Goal: Task Accomplishment & Management: Use online tool/utility

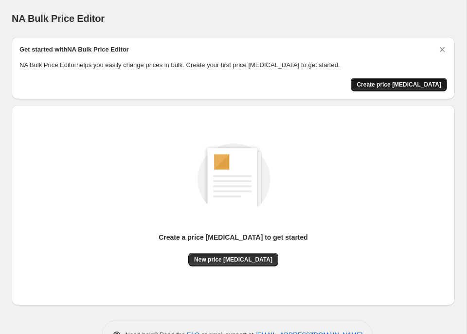
click at [400, 80] on button "Create price [MEDICAL_DATA]" at bounding box center [399, 85] width 96 height 14
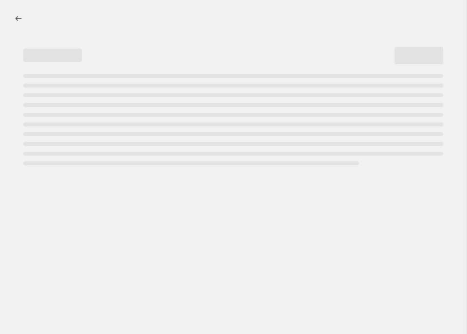
select select "percentage"
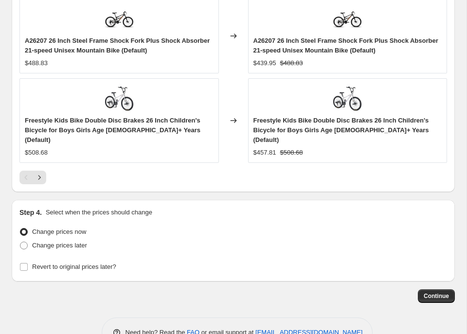
scroll to position [976, 0]
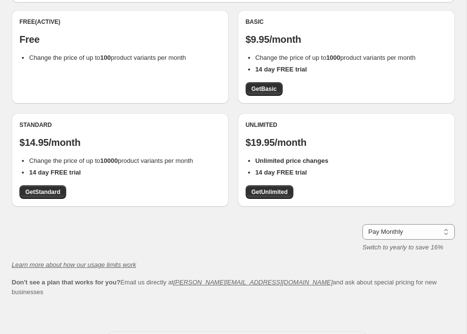
scroll to position [77, 0]
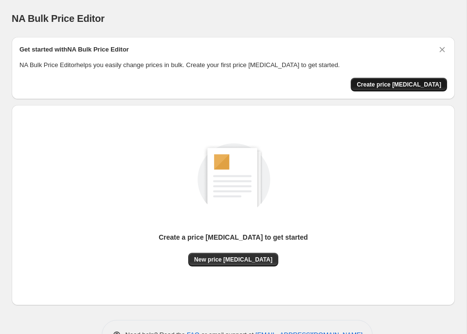
click at [393, 84] on span "Create price [MEDICAL_DATA]" at bounding box center [399, 85] width 85 height 8
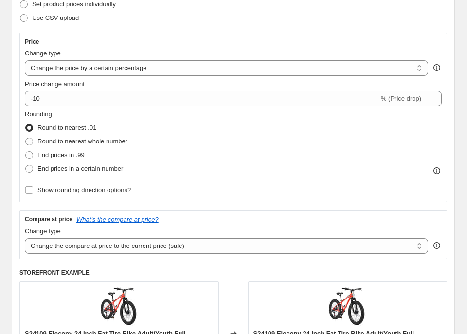
scroll to position [152, 0]
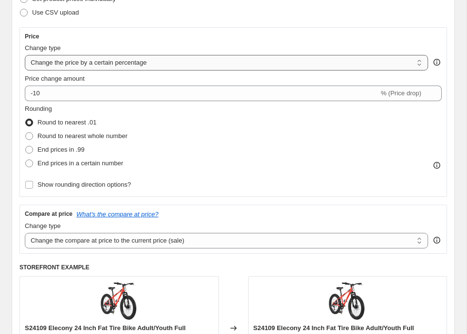
select select "by"
click option "Change the price by a certain amount" at bounding box center [0, 0] width 0 height 0
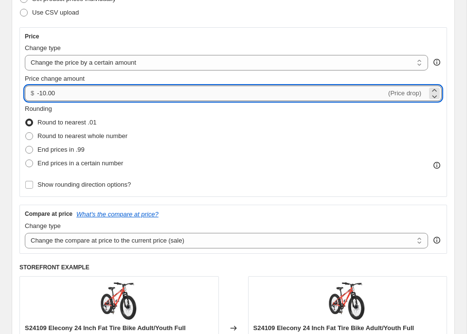
click at [48, 93] on input "-10.00" at bounding box center [211, 94] width 349 height 16
type input "500.00"
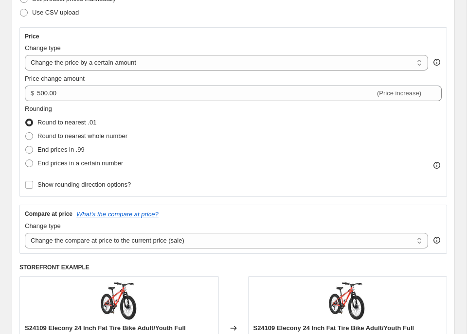
click at [220, 113] on div "Rounding Round to nearest .01 Round to nearest whole number End prices in .99 E…" at bounding box center [233, 137] width 417 height 66
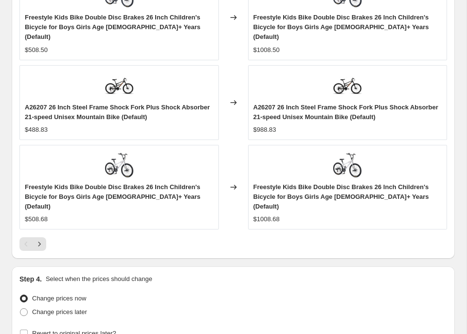
scroll to position [983, 0]
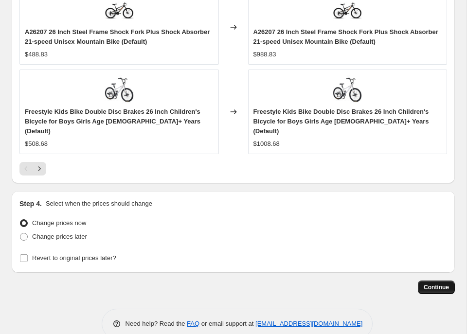
click at [435, 284] on span "Continue" at bounding box center [436, 288] width 25 height 8
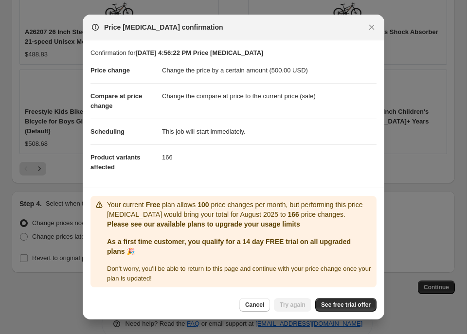
scroll to position [5, 0]
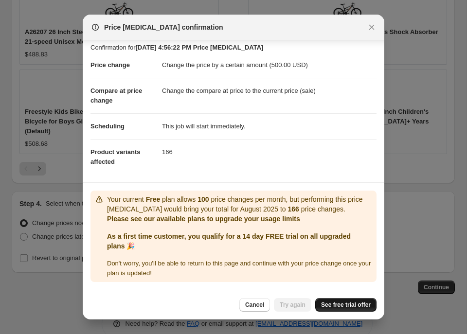
click at [346, 305] on span "See free trial offer" at bounding box center [346, 305] width 50 height 8
